Goal: Information Seeking & Learning: Learn about a topic

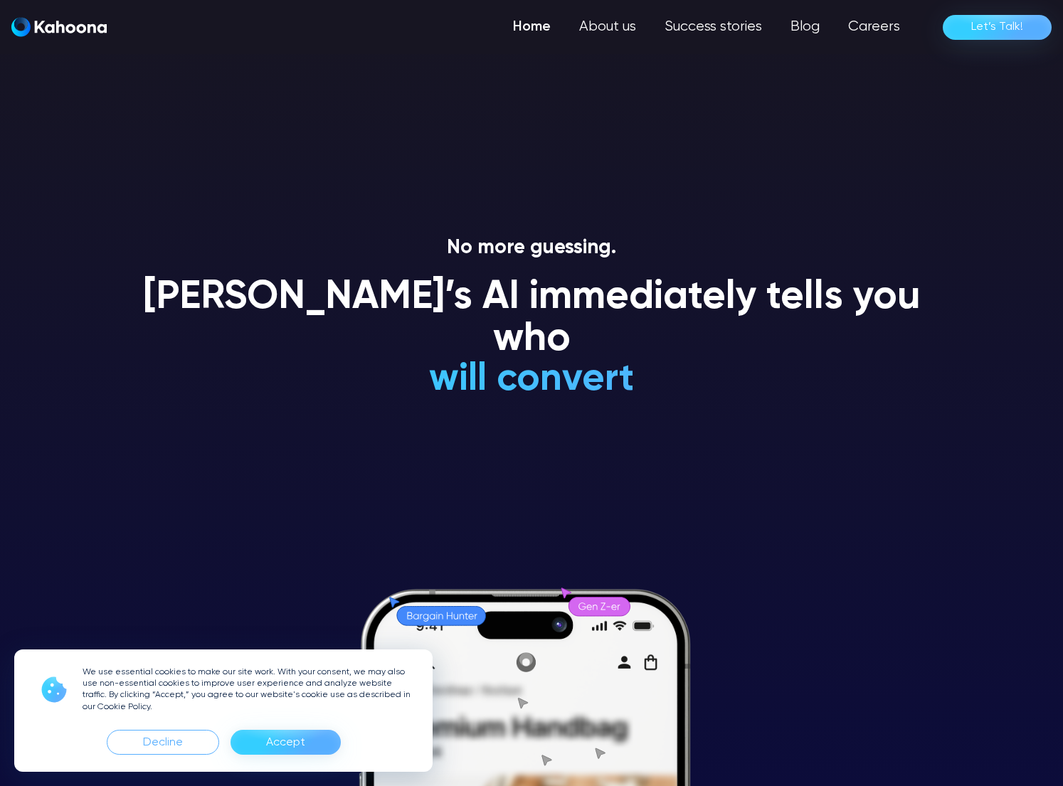
click at [275, 752] on div "Accept" at bounding box center [285, 742] width 39 height 23
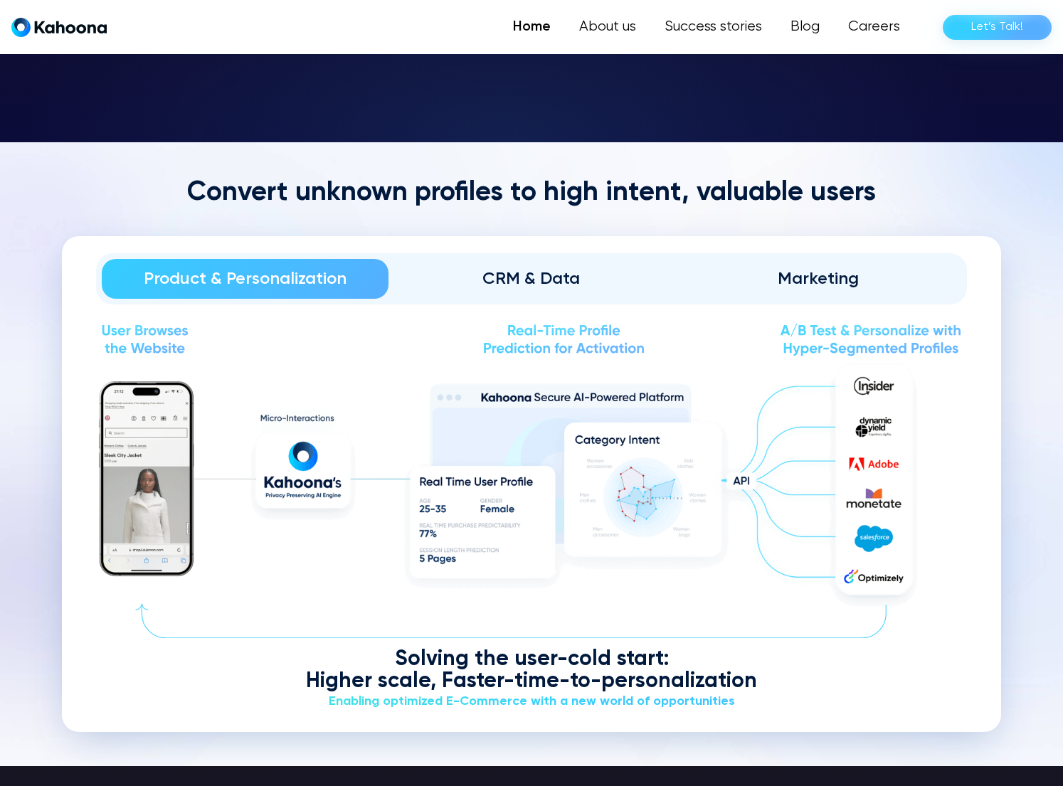
click at [543, 270] on div "CRM & Data" at bounding box center [531, 278] width 247 height 23
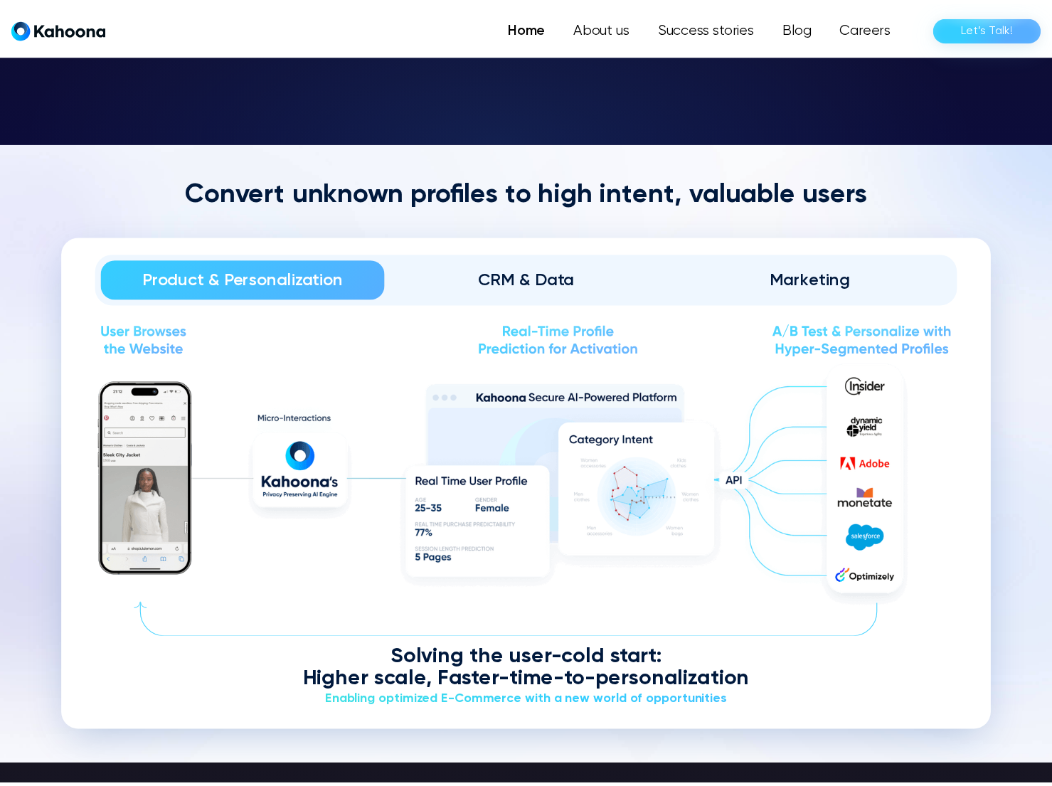
scroll to position [1715, 0]
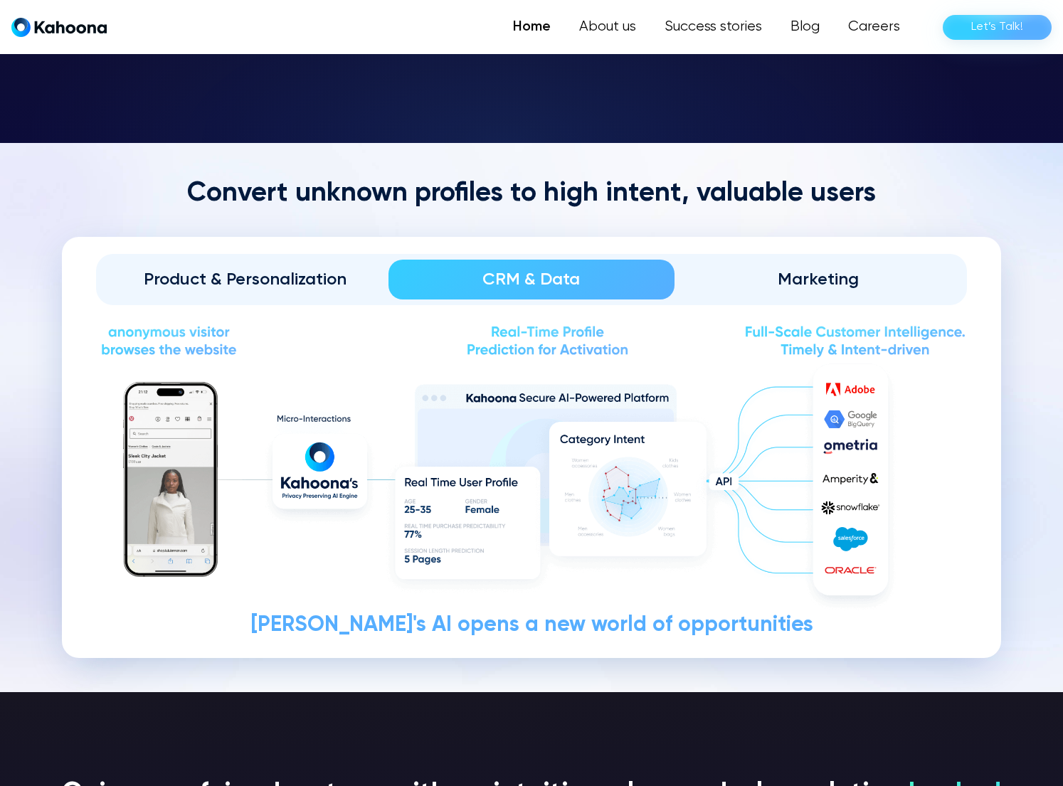
click at [853, 287] on div "Marketing" at bounding box center [817, 279] width 247 height 23
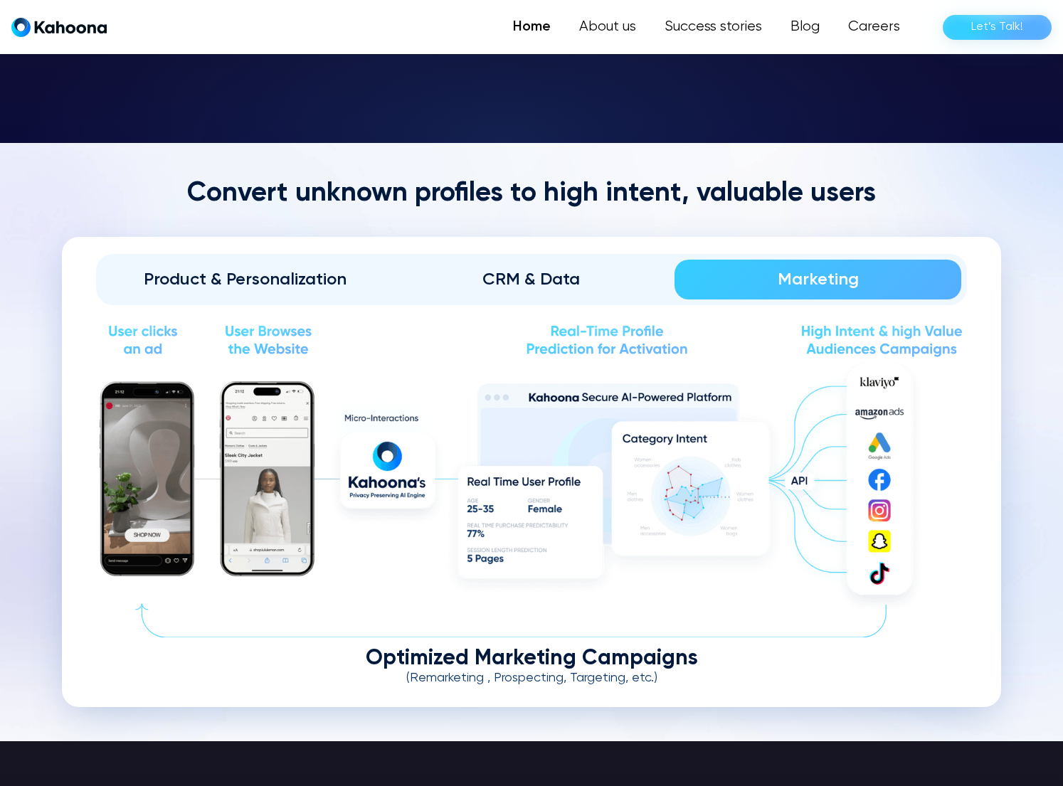
click at [281, 260] on link "Product & Personalization" at bounding box center [245, 280] width 287 height 40
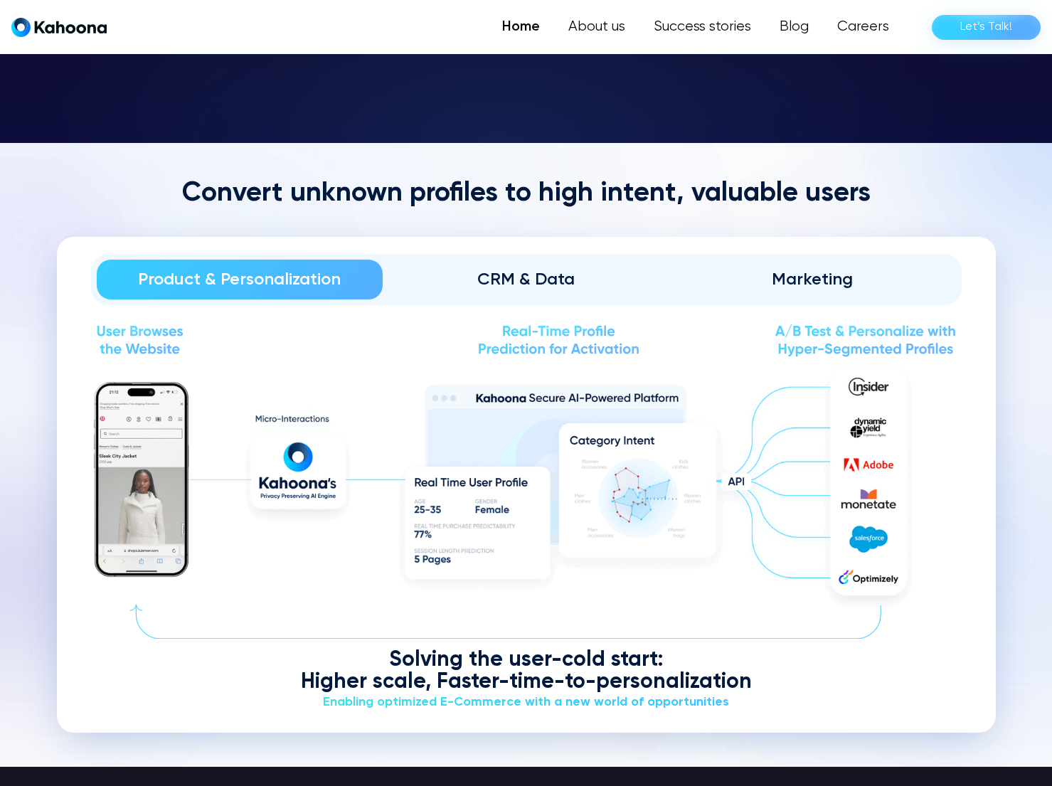
click at [368, 177] on h2 "Convert unknown profiles to high intent, valuable users" at bounding box center [526, 194] width 939 height 34
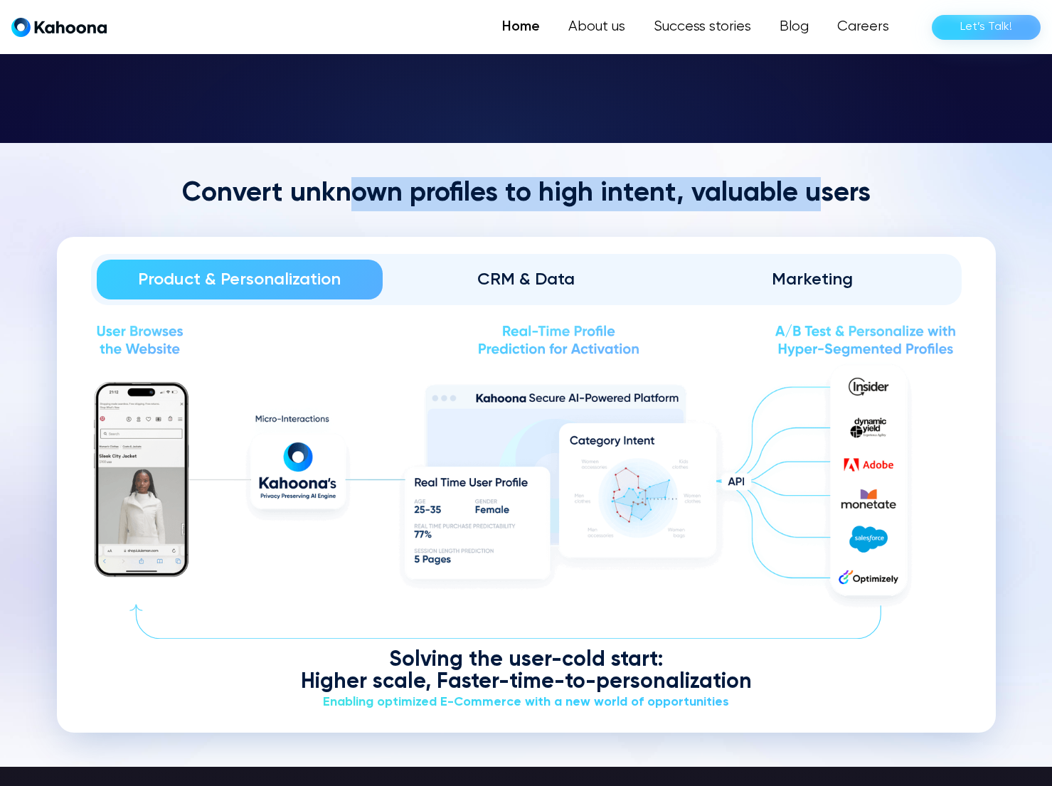
drag, startPoint x: 348, startPoint y: 191, endPoint x: 820, endPoint y: 203, distance: 471.7
click at [820, 203] on h2 "Convert unknown profiles to high intent, valuable users" at bounding box center [526, 194] width 939 height 34
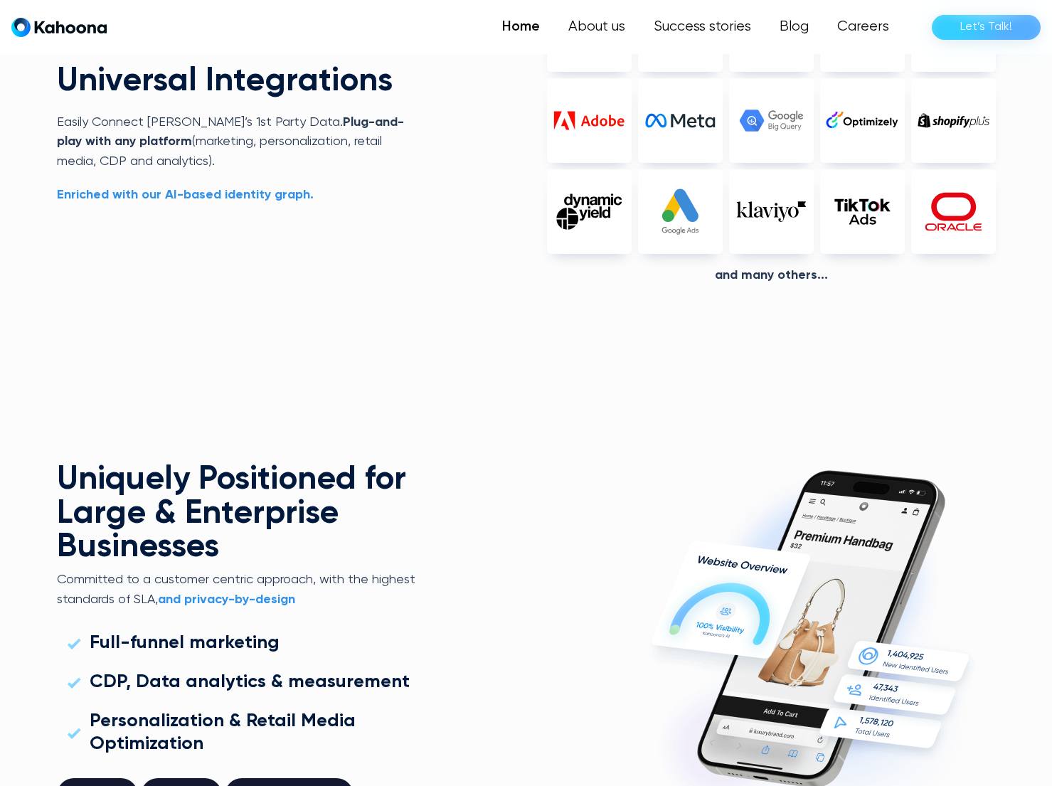
scroll to position [3694, 0]
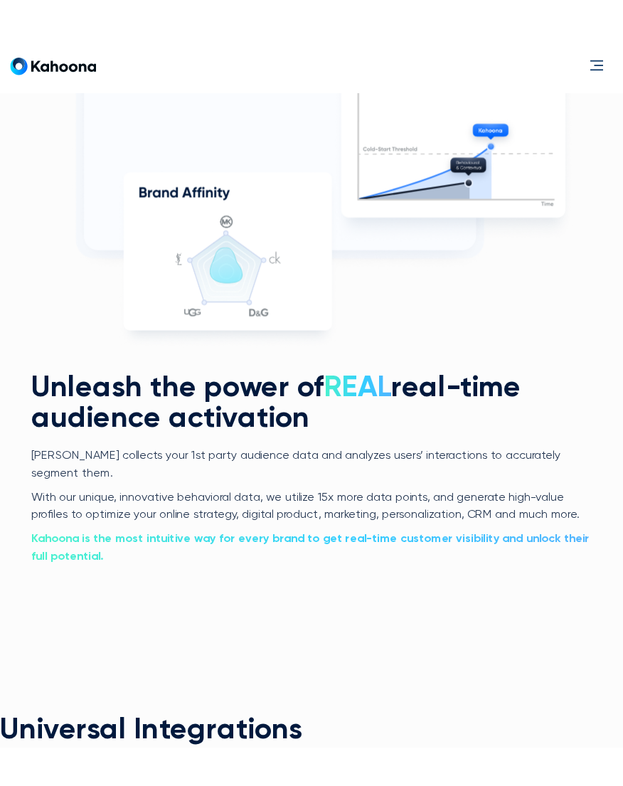
scroll to position [3170, 0]
